Goal: Use online tool/utility: Utilize a website feature to perform a specific function

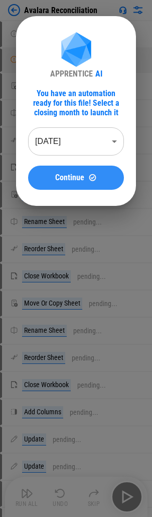
click at [55, 180] on span "Continue" at bounding box center [69, 178] width 29 height 8
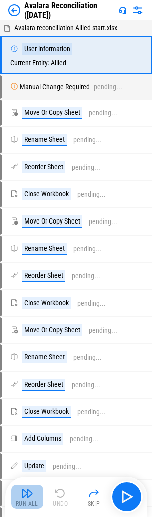
click at [24, 494] on img "button" at bounding box center [27, 493] width 12 height 12
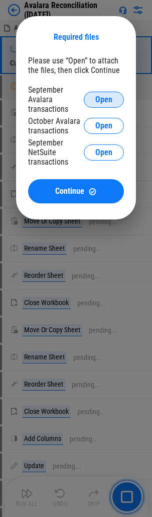
click at [104, 97] on span "Open" at bounding box center [104, 100] width 17 height 8
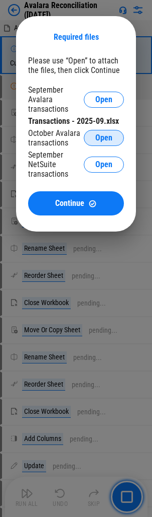
click at [103, 138] on span "Open" at bounding box center [104, 138] width 17 height 8
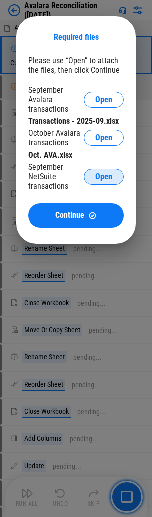
click at [106, 179] on span "Open" at bounding box center [104, 177] width 17 height 8
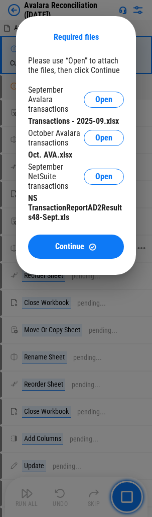
click at [59, 244] on span "Continue" at bounding box center [69, 247] width 29 height 8
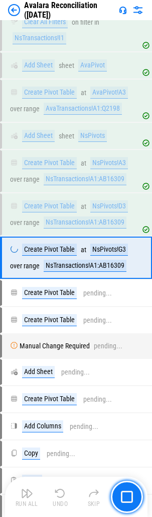
scroll to position [2187, 0]
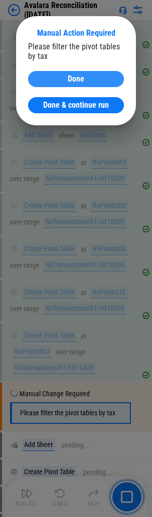
click at [69, 75] on span "Done" at bounding box center [76, 79] width 17 height 8
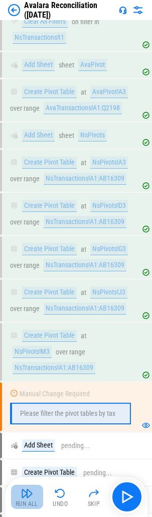
click at [26, 498] on img "button" at bounding box center [27, 493] width 12 height 12
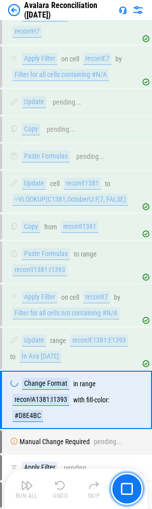
scroll to position [11703, 0]
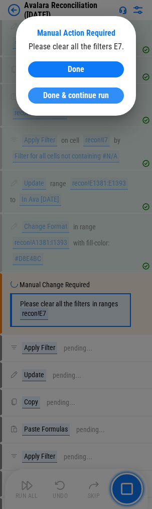
click at [62, 96] on span "Done & continue run" at bounding box center [76, 96] width 66 height 8
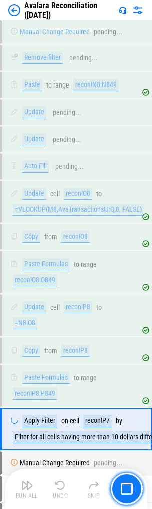
scroll to position [14592, 0]
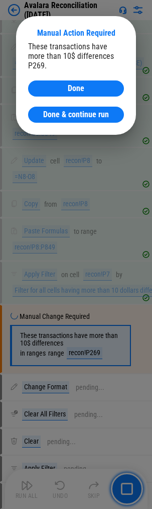
drag, startPoint x: 55, startPoint y: 105, endPoint x: 0, endPoint y: 140, distance: 65.9
click at [55, 111] on span "Done & continue run" at bounding box center [76, 115] width 66 height 8
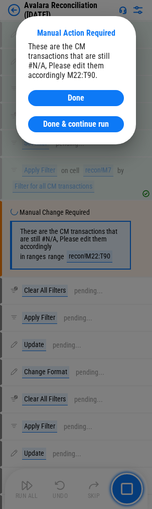
scroll to position [16262, 0]
drag, startPoint x: 68, startPoint y: 127, endPoint x: 48, endPoint y: 138, distance: 23.0
click at [68, 127] on span "Done & continue run" at bounding box center [76, 124] width 66 height 8
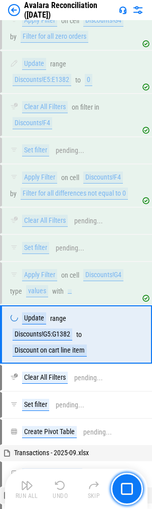
scroll to position [19567, 0]
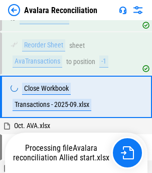
scroll to position [223, 0]
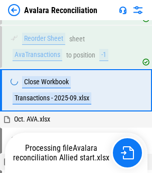
scroll to position [223, 0]
